Goal: Task Accomplishment & Management: Manage account settings

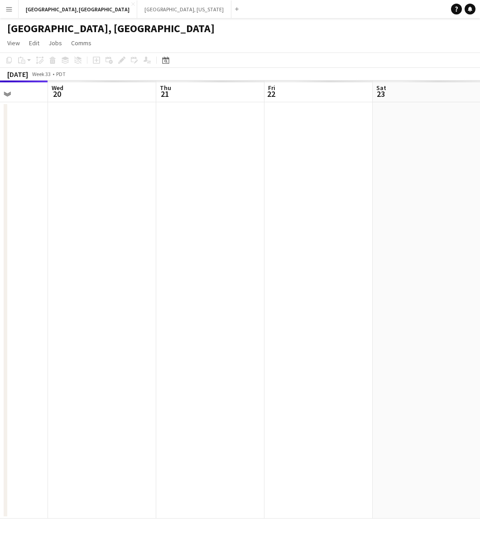
drag, startPoint x: 312, startPoint y: 218, endPoint x: 144, endPoint y: 261, distance: 173.7
click at [144, 261] on app-calendar-viewport "Sat 16 Sun 17 Mon 18 Tue 19 Wed 20 Thu 21 Fri 22 Sat 23 Sun 24 Mon 25" at bounding box center [240, 300] width 480 height 438
drag, startPoint x: 243, startPoint y: 279, endPoint x: 67, endPoint y: 326, distance: 182.1
click at [67, 326] on app-calendar-viewport "Mon 18 Tue 19 Wed 20 Thu 21 Fri 22 Sat 23 Sun 24 Mon 25 Tue 26 Wed 27" at bounding box center [240, 300] width 480 height 438
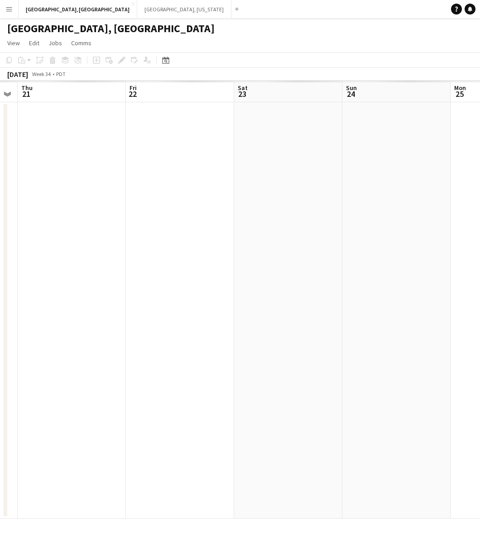
scroll to position [0, 197]
drag, startPoint x: 227, startPoint y: 279, endPoint x: 409, endPoint y: 238, distance: 186.8
click at [409, 238] on app-calendar-viewport "Mon 18 Tue 19 Wed 20 Thu 21 Fri 22 Sat 23 Sun 24 Mon 25 Tue 26 Wed 27" at bounding box center [240, 300] width 480 height 438
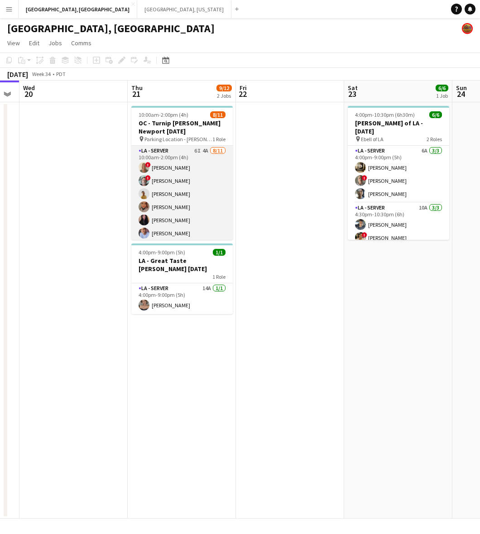
click at [198, 200] on app-card-role "LA - Server 6I 4A [DATE] 10:00am-2:00pm (4h) ! [PERSON_NAME] ! [PERSON_NAME] [P…" at bounding box center [181, 227] width 101 height 162
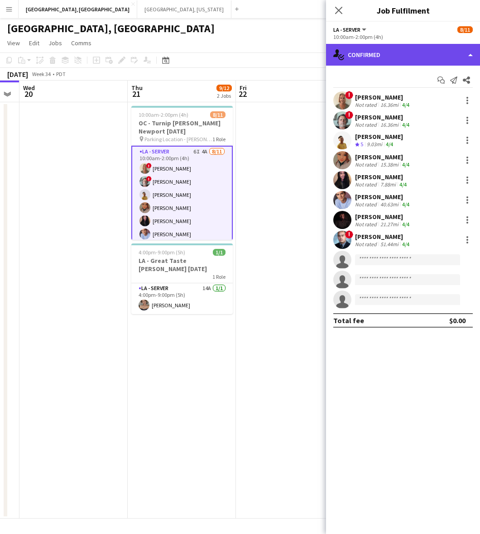
click at [385, 50] on div "single-neutral-actions-check-2 Confirmed" at bounding box center [403, 55] width 154 height 22
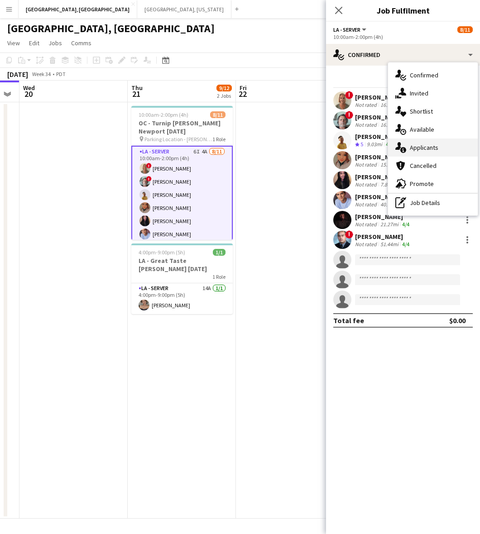
click at [419, 146] on div "single-neutral-actions-information Applicants" at bounding box center [433, 147] width 90 height 18
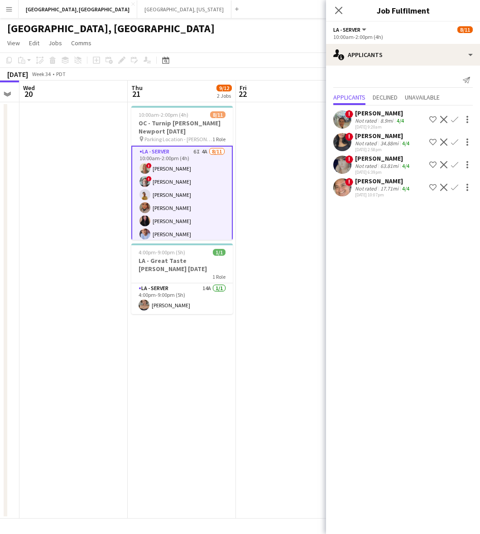
click at [296, 128] on app-date-cell at bounding box center [290, 310] width 108 height 416
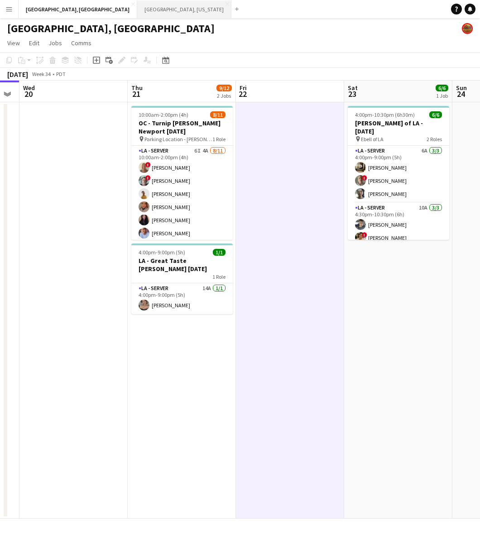
click at [137, 10] on button "[GEOGRAPHIC_DATA], [US_STATE] Close" at bounding box center [184, 9] width 94 height 18
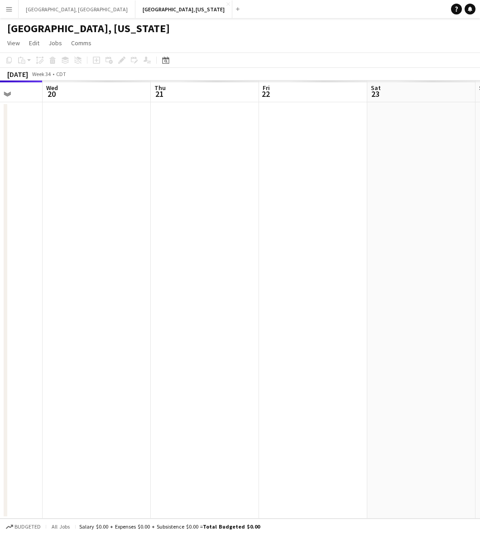
scroll to position [0, 254]
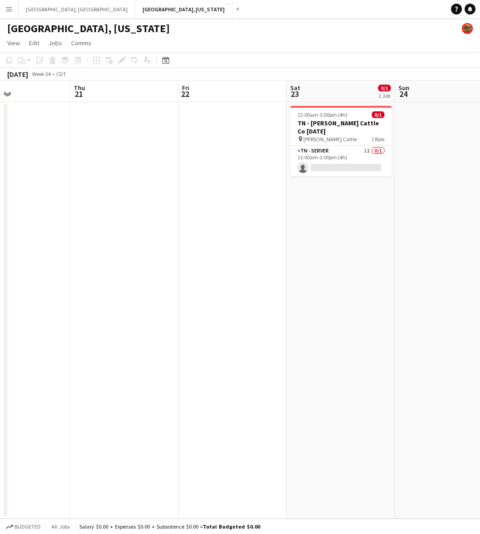
drag, startPoint x: 269, startPoint y: 210, endPoint x: 109, endPoint y: 238, distance: 162.0
click at [109, 238] on app-calendar-viewport "Mon 18 Tue 19 Wed 20 Thu 21 Fri 22 Sat 23 0/1 1 Job Sun 24 Mon 25 Tue 26 Wed 27…" at bounding box center [240, 300] width 480 height 438
click at [356, 152] on app-card-role "TN - Server 1I 0/1 11:00am-3:00pm (4h) single-neutral-actions" at bounding box center [340, 161] width 101 height 31
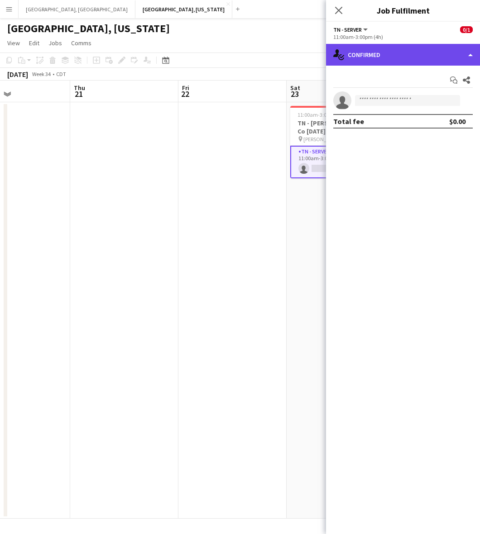
click at [381, 62] on div "single-neutral-actions-check-2 Confirmed" at bounding box center [403, 55] width 154 height 22
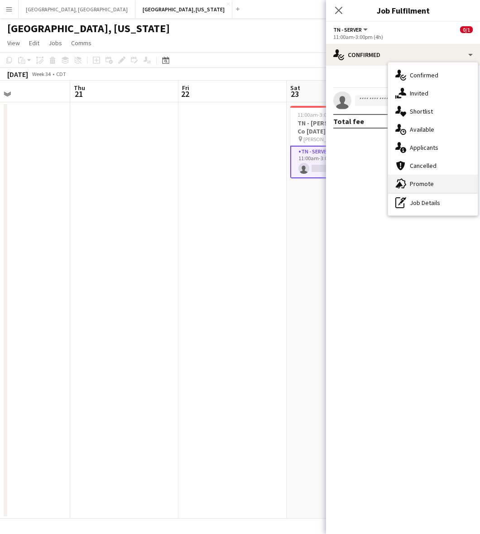
click at [421, 186] on div "advertising-megaphone Promote" at bounding box center [433, 184] width 90 height 18
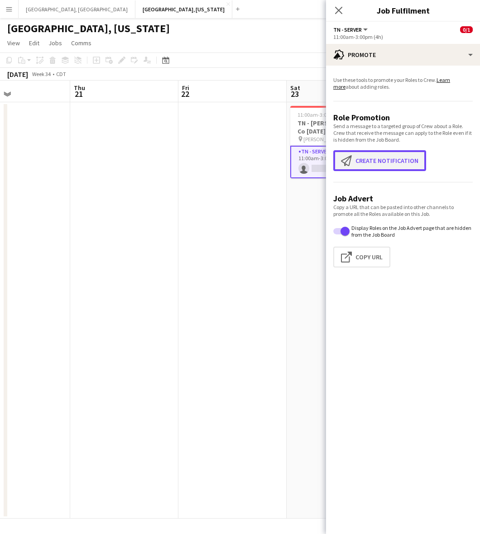
click at [391, 157] on button "Create notification Create notification" at bounding box center [379, 160] width 93 height 21
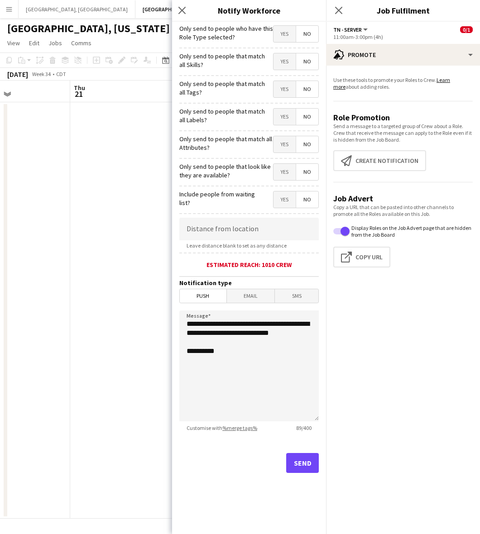
click at [289, 35] on span "Yes" at bounding box center [284, 34] width 22 height 16
click at [306, 464] on button "Send" at bounding box center [302, 463] width 33 height 20
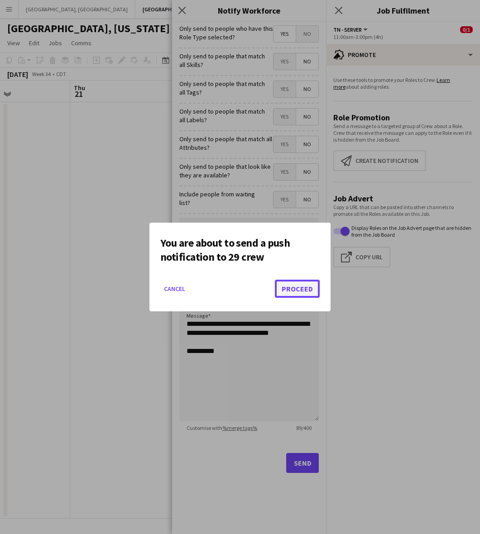
click at [292, 285] on button "Proceed" at bounding box center [297, 289] width 45 height 18
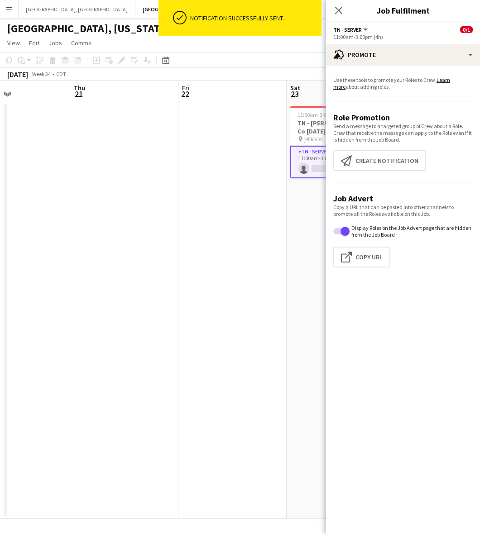
scroll to position [0, 289]
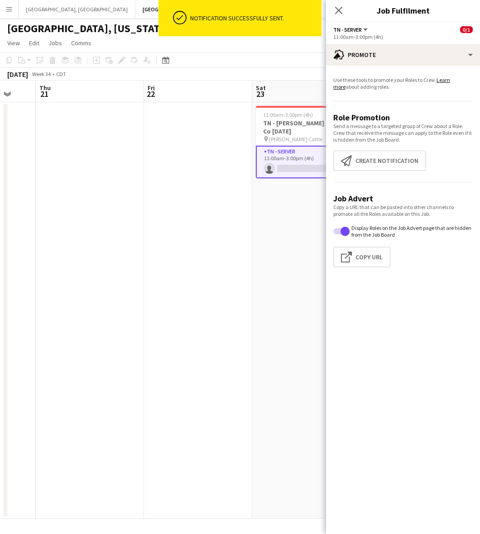
drag, startPoint x: 111, startPoint y: 280, endPoint x: 430, endPoint y: 227, distance: 322.9
click at [430, 227] on body "ok-circled Notification successfully sent. Menu Boards Boards Boards All jobs S…" at bounding box center [240, 267] width 480 height 534
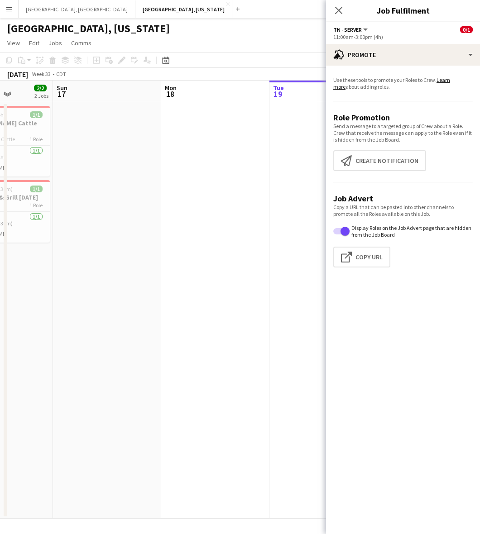
drag, startPoint x: 174, startPoint y: 261, endPoint x: 388, endPoint y: 215, distance: 218.9
click at [388, 215] on body "Menu Boards Boards Boards All jobs Status Workforce Workforce My Workforce Recr…" at bounding box center [240, 267] width 480 height 534
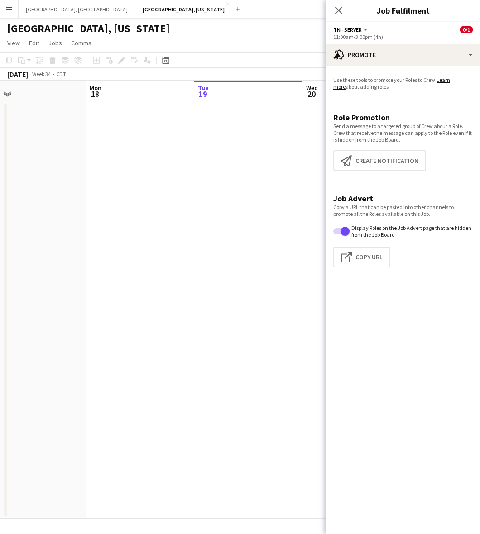
drag, startPoint x: 138, startPoint y: 249, endPoint x: 307, endPoint y: 205, distance: 174.1
click at [417, 182] on body "Menu Boards Boards Boards All jobs Status Workforce Workforce My Workforce Recr…" at bounding box center [240, 267] width 480 height 534
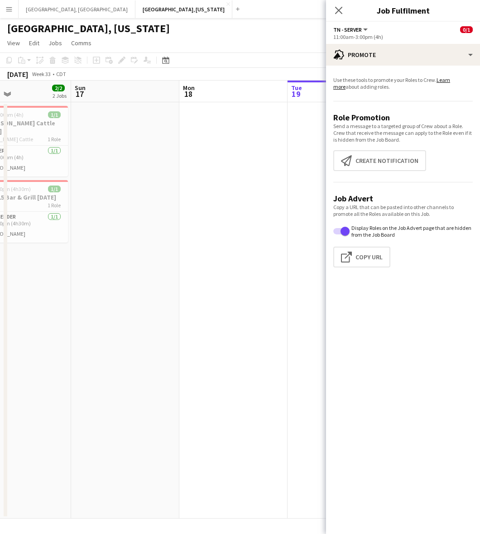
drag, startPoint x: 146, startPoint y: 236, endPoint x: 243, endPoint y: 223, distance: 98.1
click at [243, 223] on app-calendar-viewport "Thu 14 Fri 15 1/1 1 Job Sat 16 2/2 2 Jobs Sun 17 Mon 18 Tue 19 Wed 20 Thu 21 Fr…" at bounding box center [240, 300] width 480 height 438
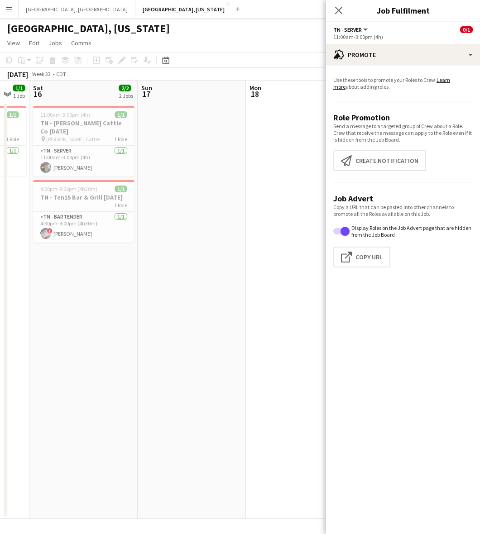
drag, startPoint x: 114, startPoint y: 268, endPoint x: 321, endPoint y: 233, distance: 210.6
click at [321, 233] on app-calendar-viewport "Wed 13 Thu 14 Fri 15 1/1 1 Job Sat 16 2/2 2 Jobs Sun 17 Mon 18 Tue 19 Wed 20 Th…" at bounding box center [240, 300] width 480 height 438
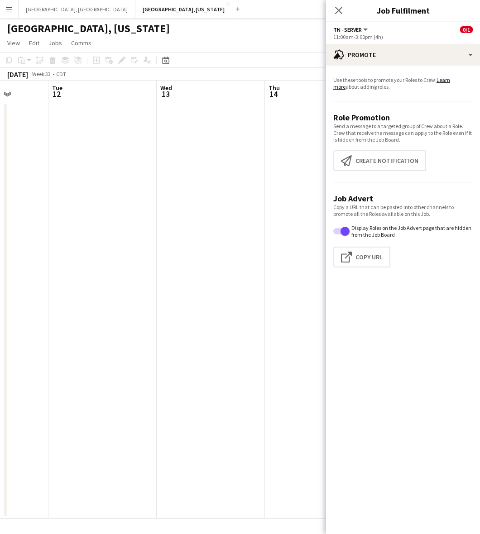
drag, startPoint x: 119, startPoint y: 268, endPoint x: 443, endPoint y: 205, distance: 331.1
click at [431, 208] on body "Menu Boards Boards Boards All jobs Status Workforce Workforce My Workforce Recr…" at bounding box center [240, 267] width 480 height 534
drag, startPoint x: 168, startPoint y: 263, endPoint x: 457, endPoint y: 199, distance: 296.1
click at [453, 200] on body "Menu Boards Boards Boards All jobs Status Workforce Workforce My Workforce Recr…" at bounding box center [240, 267] width 480 height 534
drag, startPoint x: 137, startPoint y: 261, endPoint x: 390, endPoint y: 203, distance: 259.6
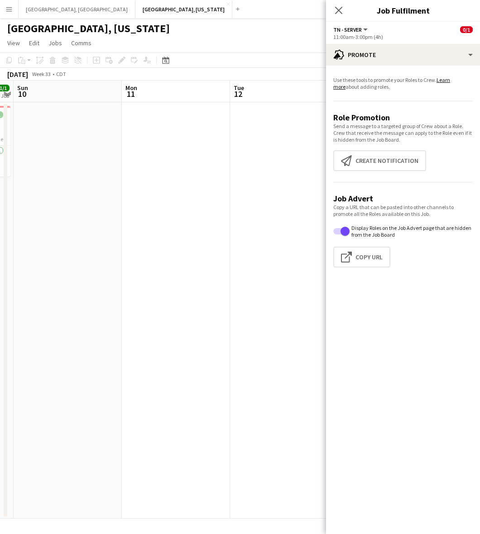
click at [388, 203] on body "Menu Boards Boards Boards All jobs Status Workforce Workforce My Workforce Recr…" at bounding box center [240, 267] width 480 height 534
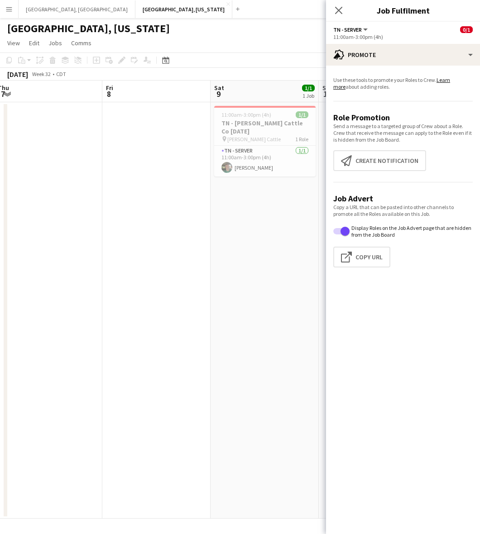
drag, startPoint x: 118, startPoint y: 259, endPoint x: 415, endPoint y: 189, distance: 305.5
click at [415, 189] on body "Menu Boards Boards Boards All jobs Status Workforce Workforce My Workforce Recr…" at bounding box center [240, 267] width 480 height 534
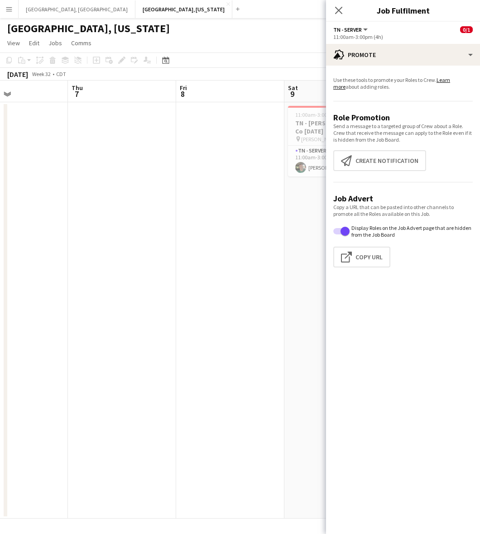
drag, startPoint x: 109, startPoint y: 243, endPoint x: 471, endPoint y: 149, distance: 374.3
click at [409, 166] on body "Menu Boards Boards Boards All jobs Status Workforce Workforce My Workforce Recr…" at bounding box center [240, 267] width 480 height 534
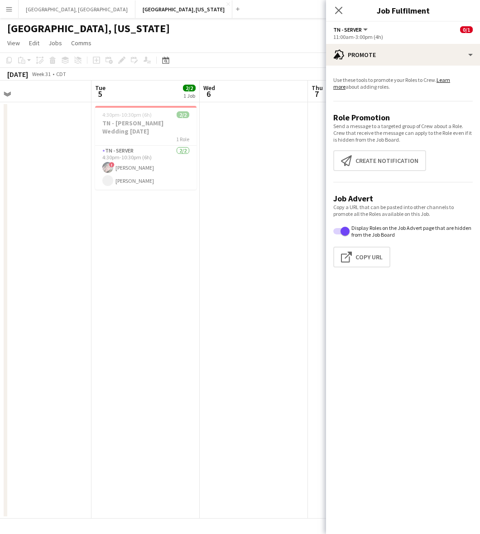
scroll to position [0, 215]
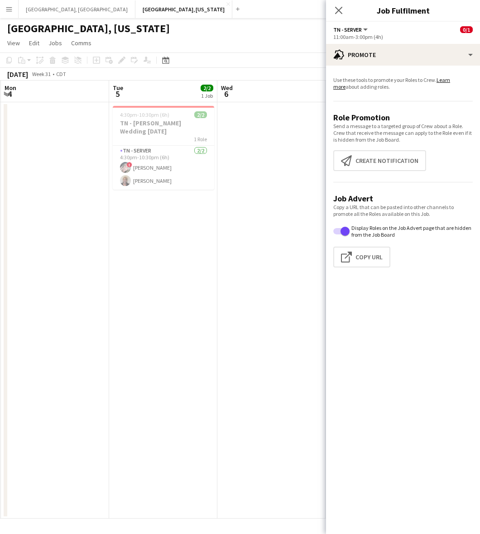
drag, startPoint x: 147, startPoint y: 217, endPoint x: 296, endPoint y: 189, distance: 151.9
click at [296, 189] on app-calendar-viewport "Sat 2 1/1 1 Job Sun 3 Mon 4 Tue 5 2/2 1 Job Wed 6 Thu 7 Fri 8 Sat 9 1/1 1 Job S…" at bounding box center [240, 300] width 480 height 438
click at [119, 240] on app-date-cell "4:30pm-10:30pm (6h) 2/2 TN - [PERSON_NAME] Wedding [DATE] 1 Role TN - Server [D…" at bounding box center [163, 310] width 108 height 416
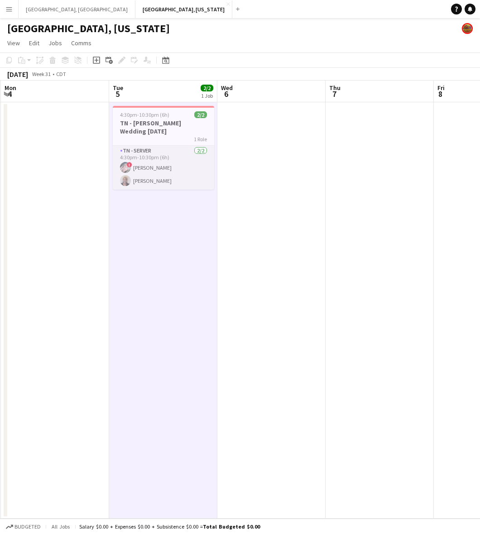
click at [124, 184] on app-user-avatar at bounding box center [125, 180] width 11 height 11
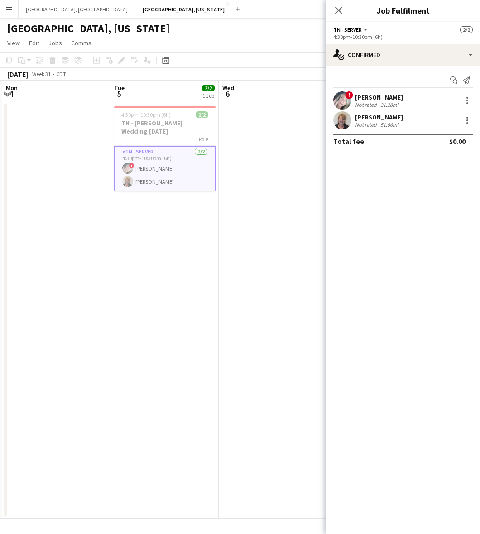
click at [333, 129] on div at bounding box center [342, 120] width 18 height 18
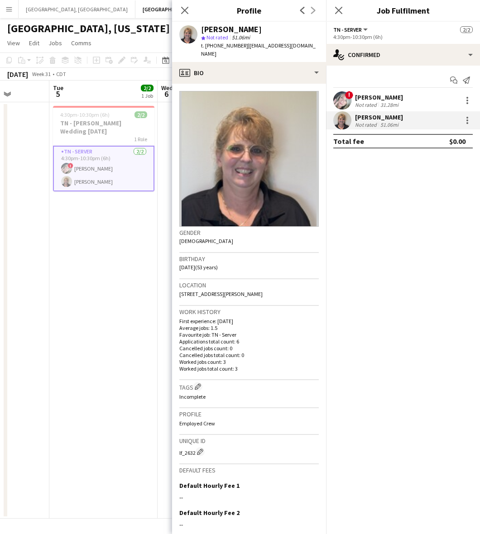
drag, startPoint x: 378, startPoint y: 182, endPoint x: 429, endPoint y: 174, distance: 51.3
click at [431, 173] on body "Menu Boards Boards Boards All jobs Status Workforce Workforce My Workforce Recr…" at bounding box center [240, 267] width 480 height 534
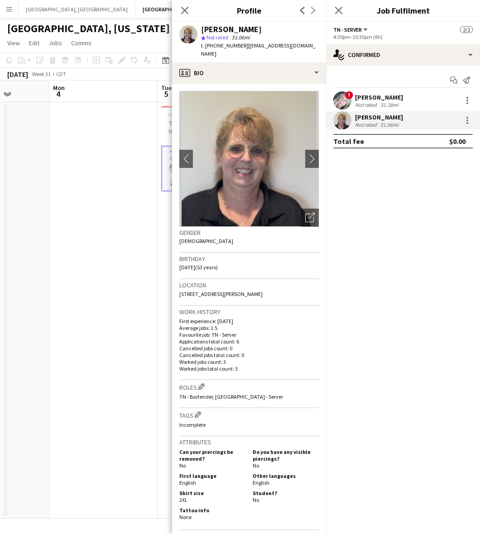
scroll to position [0, 252]
drag, startPoint x: 162, startPoint y: 226, endPoint x: 357, endPoint y: 177, distance: 200.7
click at [360, 177] on body "Menu Boards Boards Boards All jobs Status Workforce Workforce My Workforce Recr…" at bounding box center [240, 267] width 480 height 534
drag, startPoint x: 340, startPoint y: 10, endPoint x: 265, endPoint y: 75, distance: 99.1
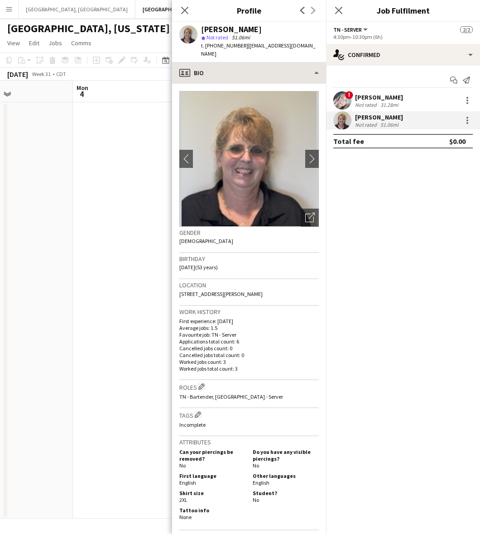
click at [340, 10] on icon "Close pop-in" at bounding box center [338, 10] width 7 height 7
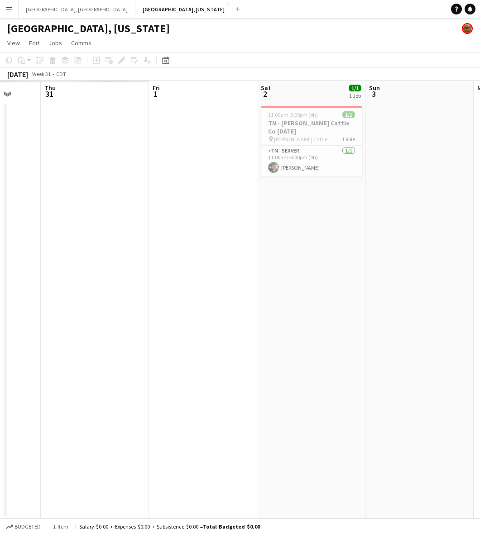
drag, startPoint x: 143, startPoint y: 174, endPoint x: 473, endPoint y: 148, distance: 330.8
click at [473, 148] on app-calendar-viewport "Tue 29 Wed 30 Thu 31 Fri 1 Sat 2 1/1 1 Job Sun 3 Mon 4 Tue 5 2/2 1 Job Wed 6 Th…" at bounding box center [240, 300] width 480 height 438
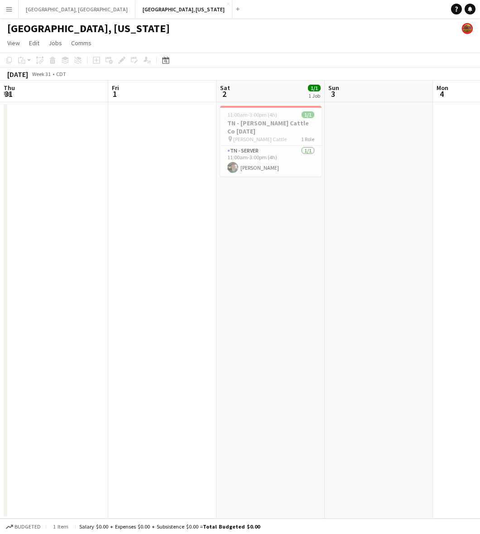
drag, startPoint x: 170, startPoint y: 203, endPoint x: 480, endPoint y: 129, distance: 318.6
click at [479, 129] on html "Menu Boards Boards Boards All jobs Status Workforce Workforce My Workforce Recr…" at bounding box center [240, 267] width 480 height 534
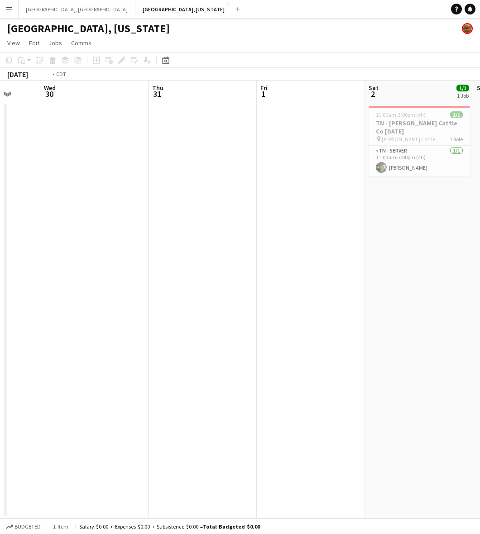
drag, startPoint x: 152, startPoint y: 191, endPoint x: 404, endPoint y: 148, distance: 255.2
click at [404, 148] on app-calendar-viewport "Sun 27 2/2 1 Job Mon 28 Tue 29 Wed 30 Thu 31 Fri 1 Sat 2 1/1 1 Job Sun 3 Mon 4 …" at bounding box center [240, 300] width 480 height 438
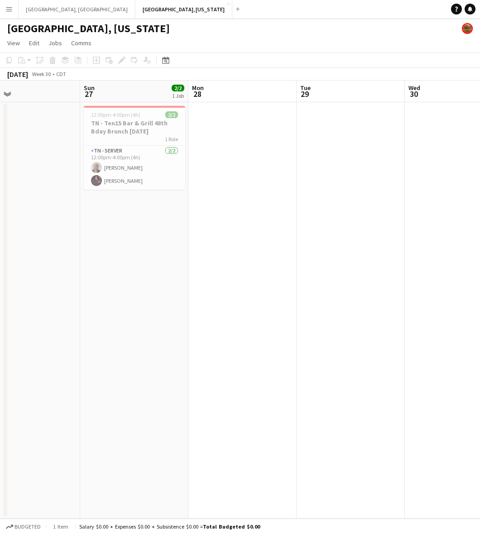
drag, startPoint x: 147, startPoint y: 202, endPoint x: 340, endPoint y: 179, distance: 194.2
click at [340, 179] on app-calendar-viewport "Thu 24 Fri 25 Sat 26 Sun 27 2/2 1 Job Mon 28 Tue 29 Wed 30 Thu 31 Fri 1 Sat 2 1…" at bounding box center [240, 300] width 480 height 438
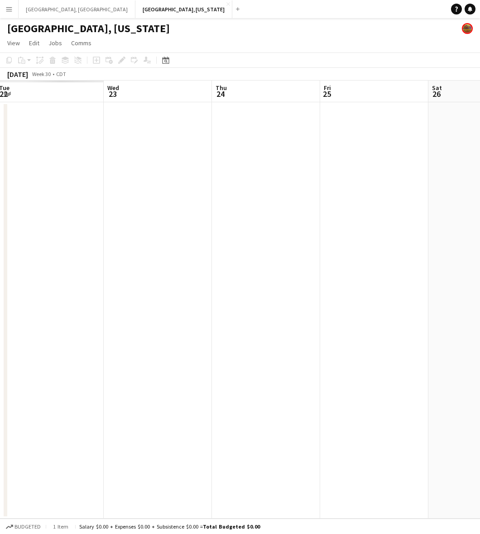
drag, startPoint x: 154, startPoint y: 217, endPoint x: 289, endPoint y: 141, distance: 155.0
click at [479, 109] on html "Menu Boards Boards Boards All jobs Status Workforce Workforce My Workforce Recr…" at bounding box center [240, 267] width 480 height 534
drag, startPoint x: 127, startPoint y: 173, endPoint x: 471, endPoint y: 113, distance: 349.0
click at [471, 113] on app-calendar-viewport "Thu 17 Fri 18 Sat 19 Sun 20 Mon 21 Tue 22 Wed 23 Thu 24 Fri 25 Sat 26" at bounding box center [240, 300] width 480 height 438
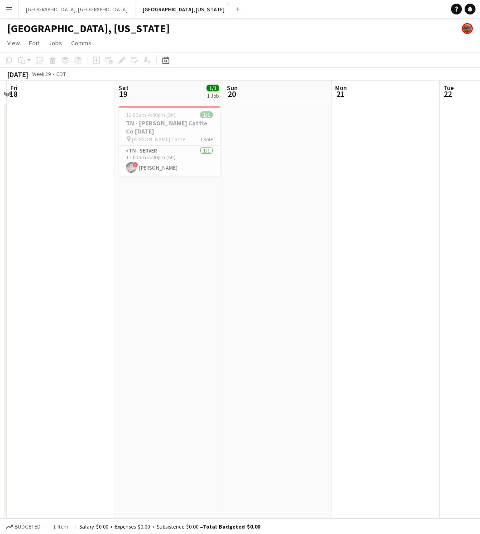
drag, startPoint x: 186, startPoint y: 165, endPoint x: 257, endPoint y: 155, distance: 71.3
click at [257, 155] on app-calendar-viewport "Wed 16 Thu 17 Fri 18 Sat 19 1/1 1 Job Sun 20 Mon 21 Tue 22 Wed 23 Thu 24 Fri 25…" at bounding box center [240, 300] width 480 height 438
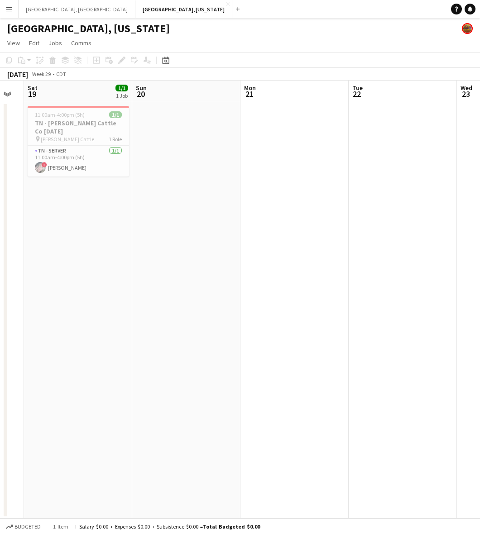
drag, startPoint x: 125, startPoint y: 184, endPoint x: 469, endPoint y: 120, distance: 349.7
click at [478, 120] on app-calendar-viewport "Wed 16 Thu 17 Fri 18 Sat 19 1/1 1 Job Sun 20 Mon 21 Tue 22 Wed 23 Thu 24 Fri 25…" at bounding box center [240, 300] width 480 height 438
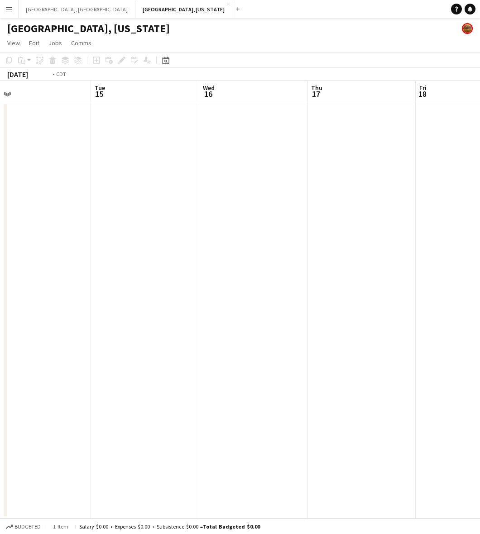
drag, startPoint x: 148, startPoint y: 181, endPoint x: 326, endPoint y: 137, distance: 183.4
click at [435, 121] on app-calendar-viewport "Sat 12 1/1 1 Job Sun 13 Mon 14 Tue 15 Wed 16 Thu 17 Fri 18 Sat 19 1/1 1 Job Sun…" at bounding box center [240, 300] width 480 height 438
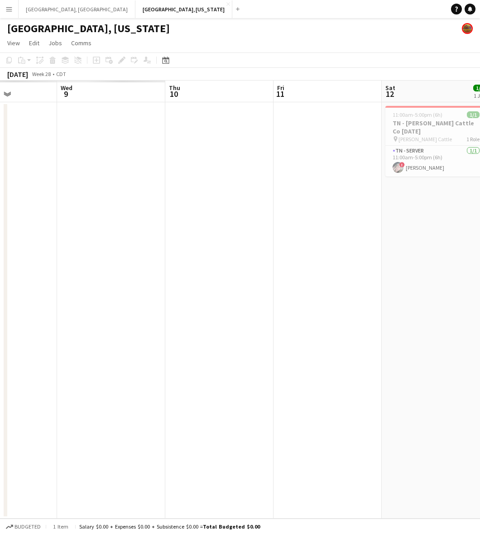
drag, startPoint x: 193, startPoint y: 175, endPoint x: 476, endPoint y: 100, distance: 291.9
click at [479, 105] on html "Menu Boards Boards Boards All jobs Status Workforce Workforce My Workforce Recr…" at bounding box center [240, 267] width 480 height 534
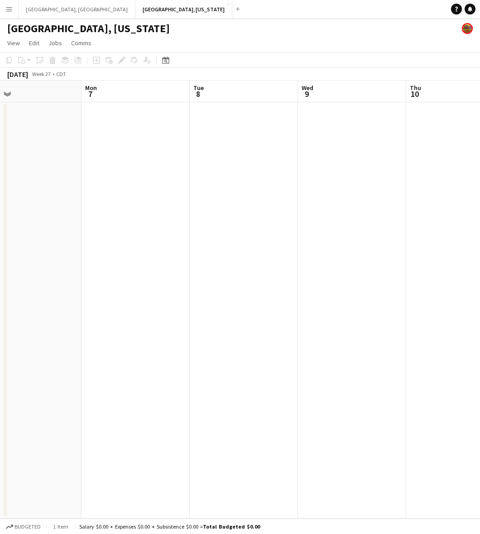
drag, startPoint x: 219, startPoint y: 154, endPoint x: 421, endPoint y: 128, distance: 204.3
click at [420, 129] on app-calendar-viewport "Fri 4 Sat 5 Sun 6 Mon 7 Tue 8 Wed 9 Thu 10 Fri 11 Sat 12 1/1 1 Job Sun 13 11:00…" at bounding box center [240, 300] width 480 height 438
drag, startPoint x: 111, startPoint y: 189, endPoint x: 405, endPoint y: 136, distance: 298.4
click at [397, 136] on app-calendar-viewport "Fri 4 7/7 1 Job Sat 5 Sun 6 Mon 7 Tue 8 Wed 9 Thu 10 Fri 11 Sat 12 1/1 1 Job Su…" at bounding box center [240, 300] width 480 height 438
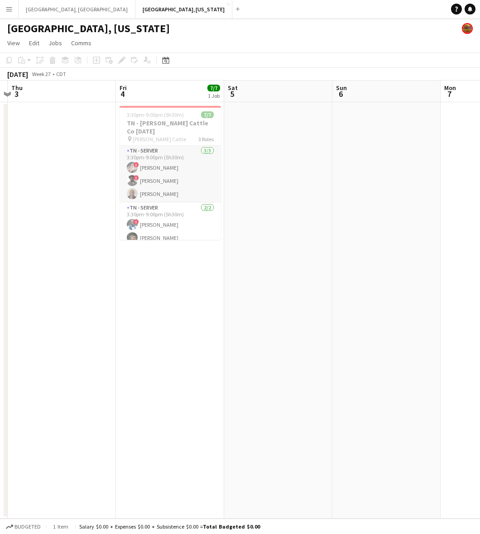
scroll to position [43, 0]
click at [135, 8] on button "[GEOGRAPHIC_DATA], [US_STATE] Close" at bounding box center [183, 9] width 97 height 18
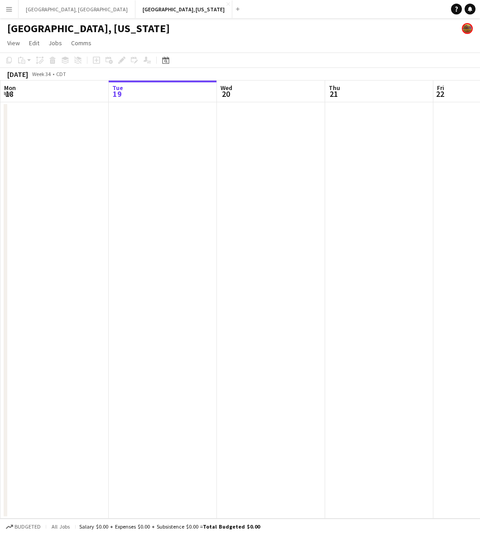
scroll to position [0, 276]
drag
click at [0, 227] on html "Menu Boards Boards Boards All jobs Status Workforce Workforce My Workforce Recr…" at bounding box center [240, 267] width 480 height 534
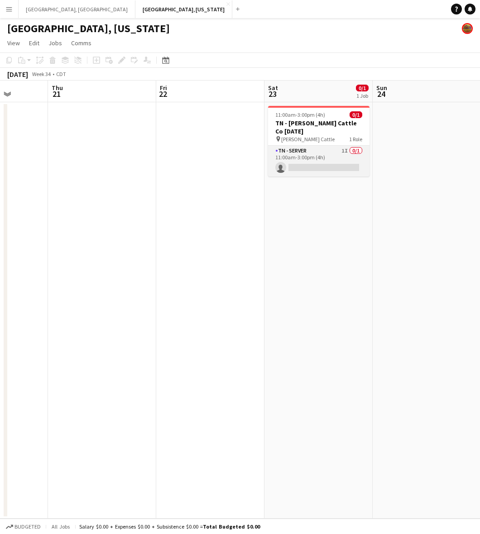
click at [327, 152] on app-card-role "TN - Server 1I 0/1 11:00am-3:00pm (4h) single-neutral-actions" at bounding box center [318, 161] width 101 height 31
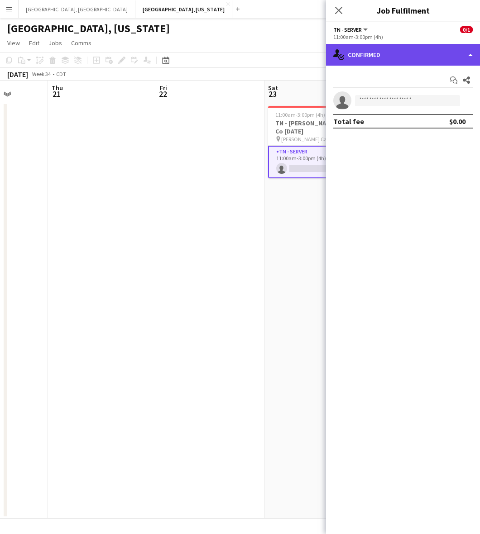
click at [355, 60] on div "single-neutral-actions-check-2 Confirmed" at bounding box center [403, 55] width 154 height 22
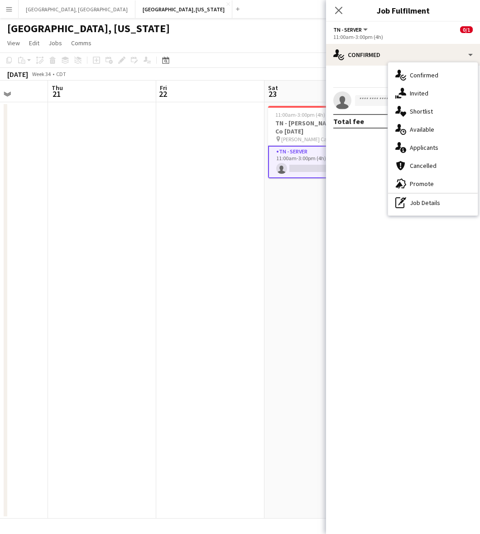
click at [399, 94] on icon "single-neutral-actions-share-1" at bounding box center [400, 93] width 11 height 11
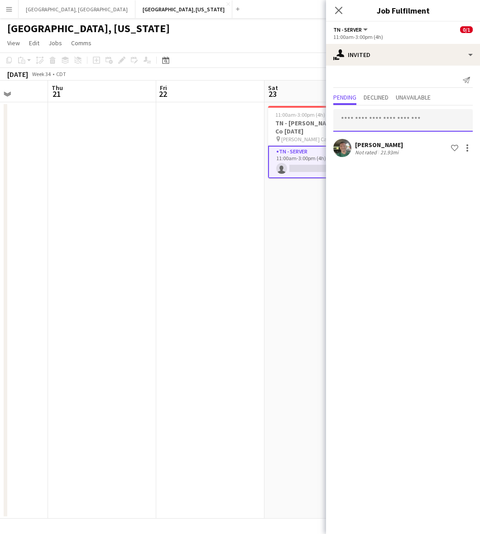
click at [372, 120] on input "text" at bounding box center [402, 120] width 139 height 23
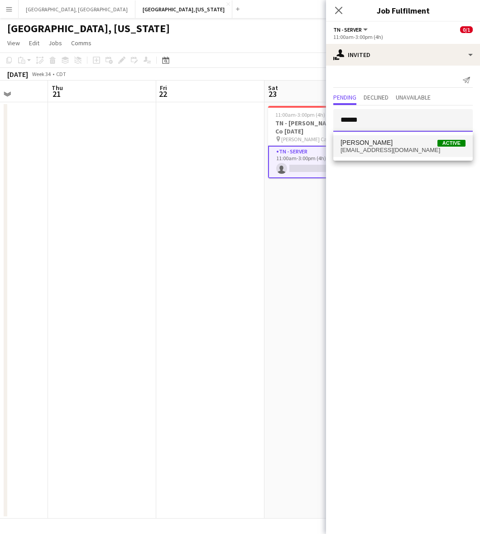
type input "******"
click at [383, 149] on span "[EMAIL_ADDRESS][DOMAIN_NAME]" at bounding box center [402, 150] width 125 height 7
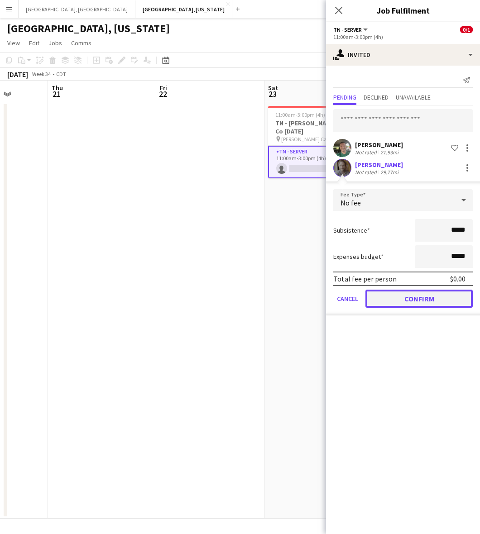
click at [404, 294] on button "Confirm" at bounding box center [418, 299] width 107 height 18
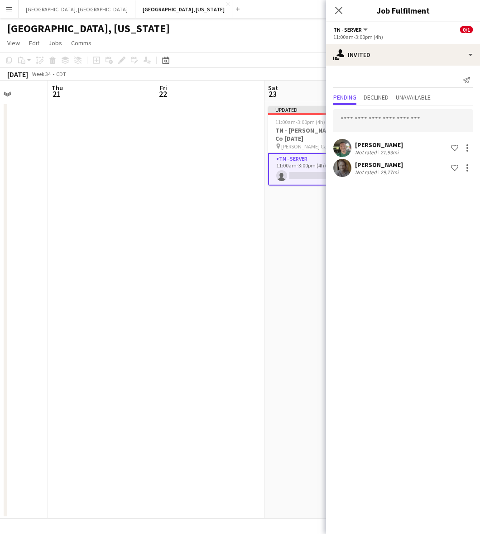
click at [311, 217] on app-date-cell "Updated 11:00am-3:00pm (4h) 0/1 TN - [PERSON_NAME] Cattle Co [DATE] pin [PERSON…" at bounding box center [318, 310] width 108 height 416
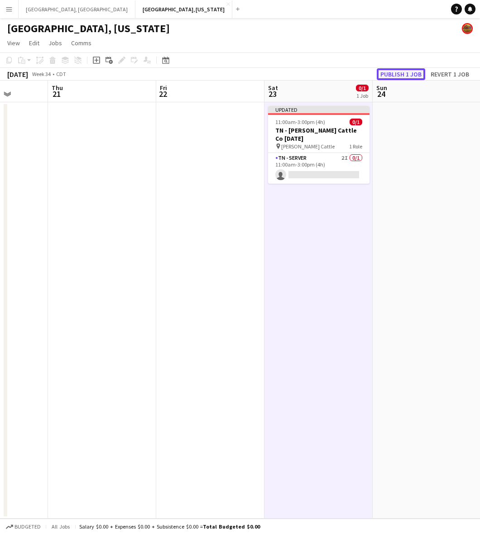
click at [397, 77] on button "Publish 1 job" at bounding box center [400, 74] width 48 height 12
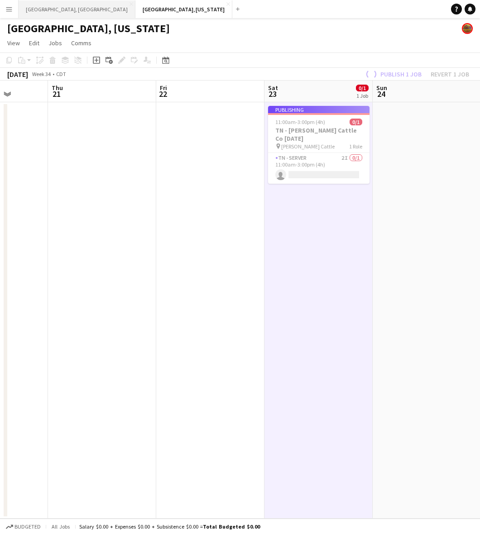
click at [35, 0] on button "[GEOGRAPHIC_DATA], [GEOGRAPHIC_DATA] Close" at bounding box center [77, 9] width 117 height 18
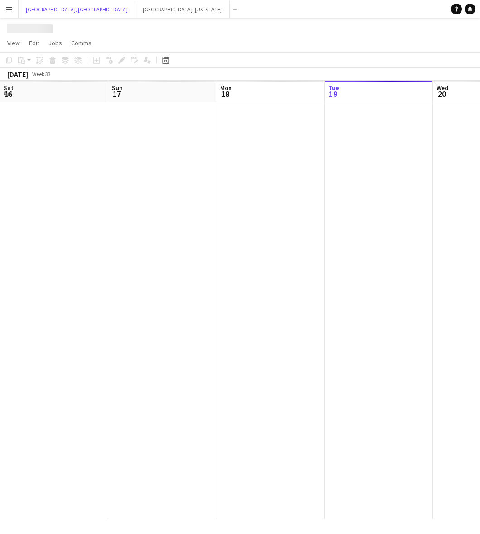
scroll to position [0, 216]
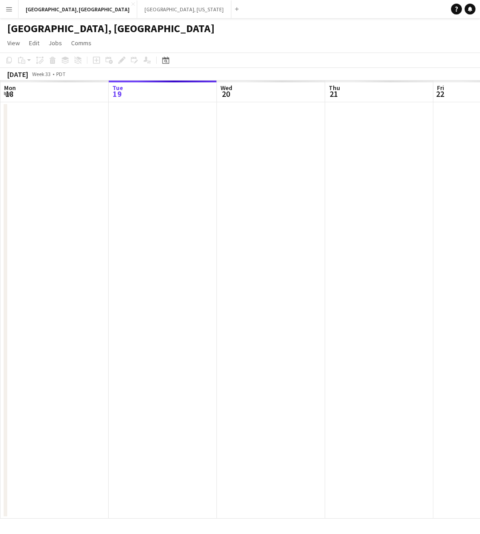
click at [276, 169] on app-date-cell at bounding box center [271, 310] width 108 height 416
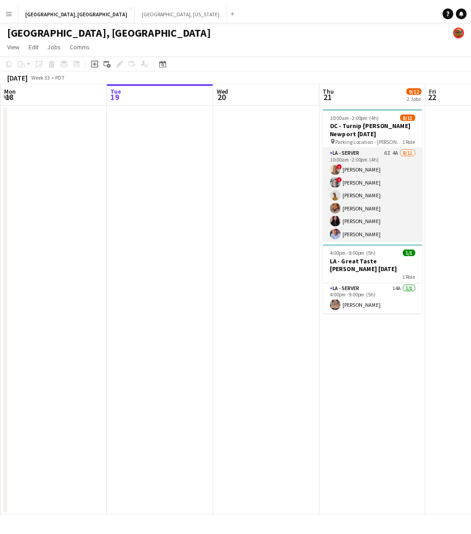
scroll to position [68, 0]
